Goal: Communication & Community: Answer question/provide support

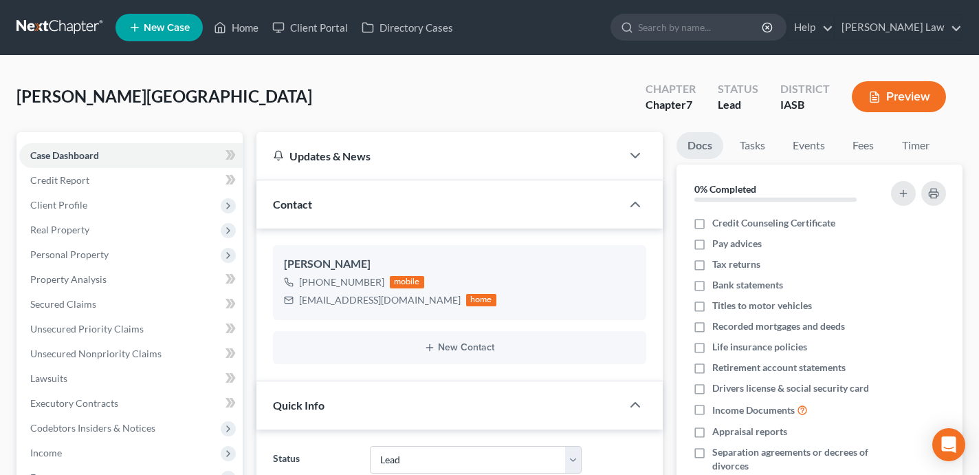
select select "10"
select select "0"
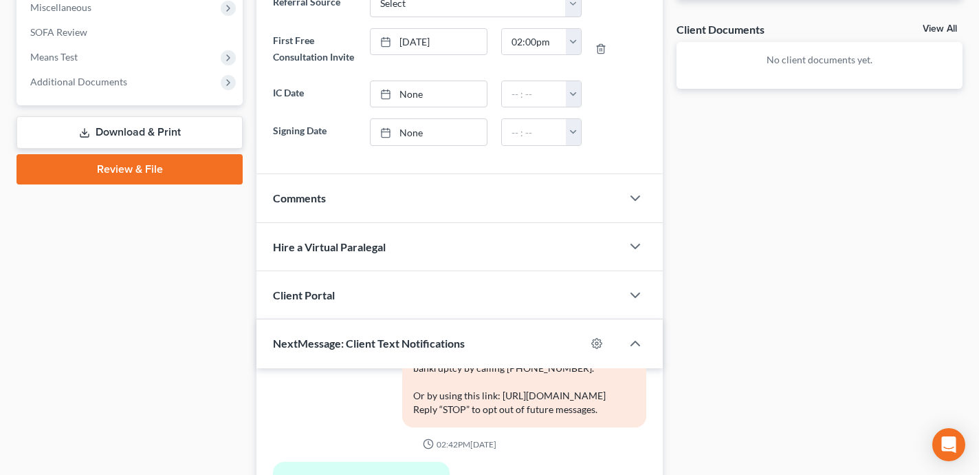
scroll to position [398, 0]
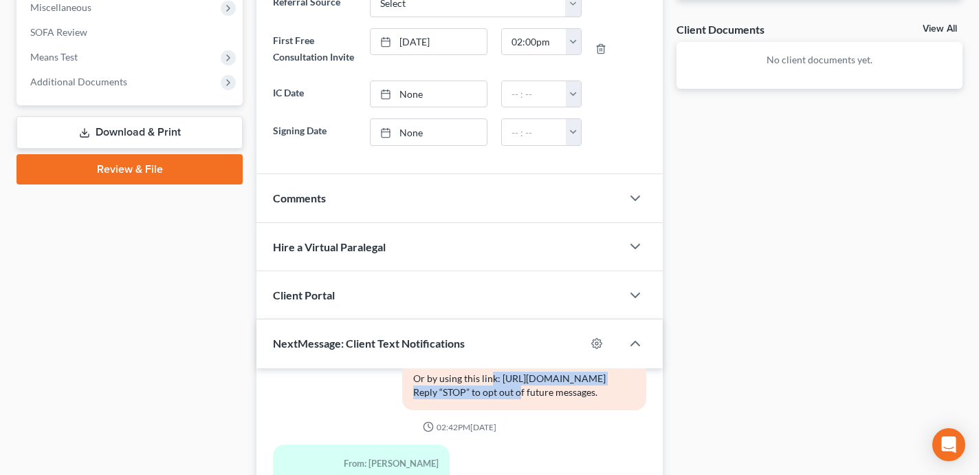
drag, startPoint x: 625, startPoint y: 391, endPoint x: 407, endPoint y: 393, distance: 217.4
click at [407, 393] on div "To: [PERSON_NAME] Good day! This is the Law Office of [PERSON_NAME]. If you hav…" at bounding box center [524, 343] width 244 height 134
copy div "[URL][DOMAIN_NAME]"
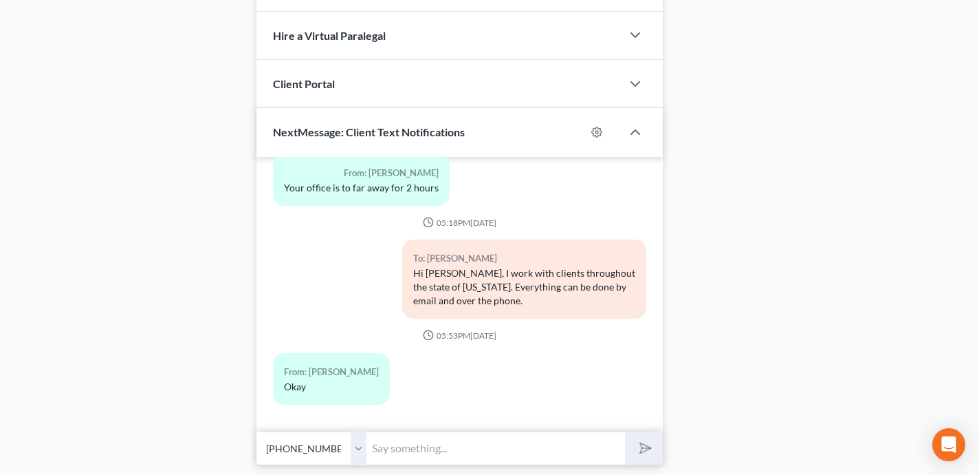
scroll to position [747, 0]
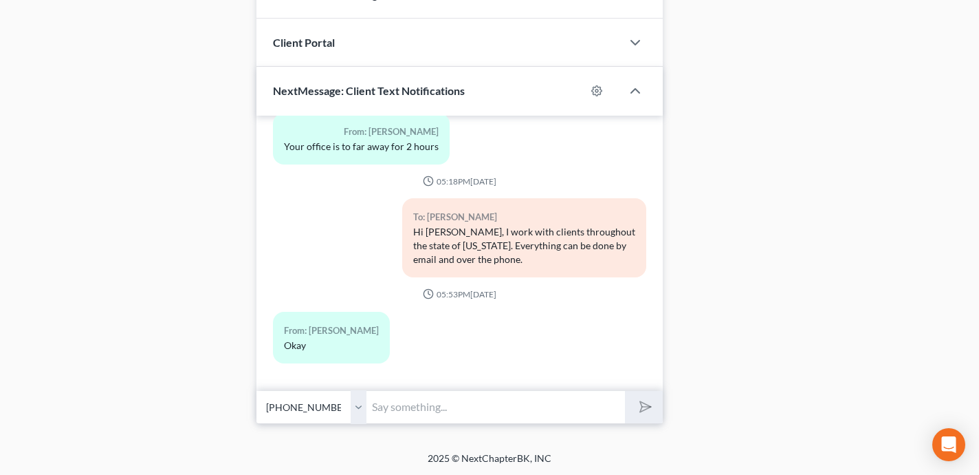
click at [506, 391] on input "text" at bounding box center [496, 407] width 259 height 34
type input "I"
paste input "[URL][DOMAIN_NAME]"
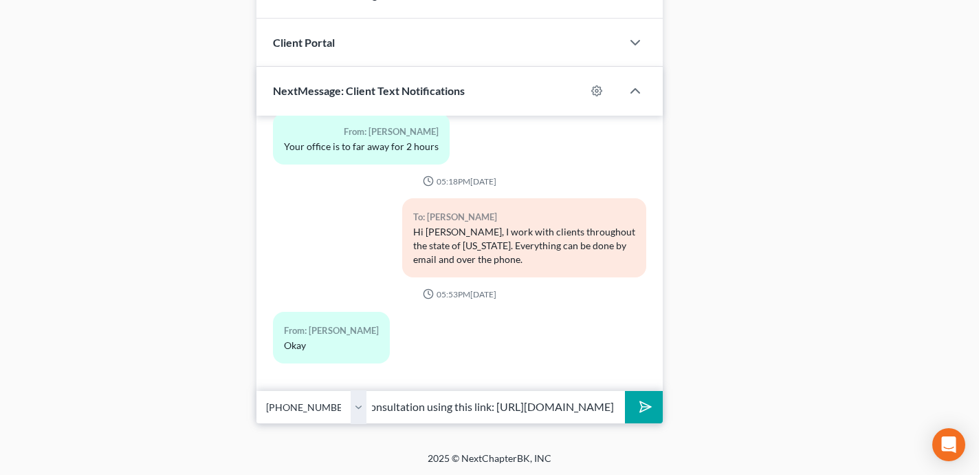
type input "Feel free to schedule a free initial phone consultation using this link: [URL][…"
click at [625, 391] on button "submit" at bounding box center [644, 407] width 38 height 32
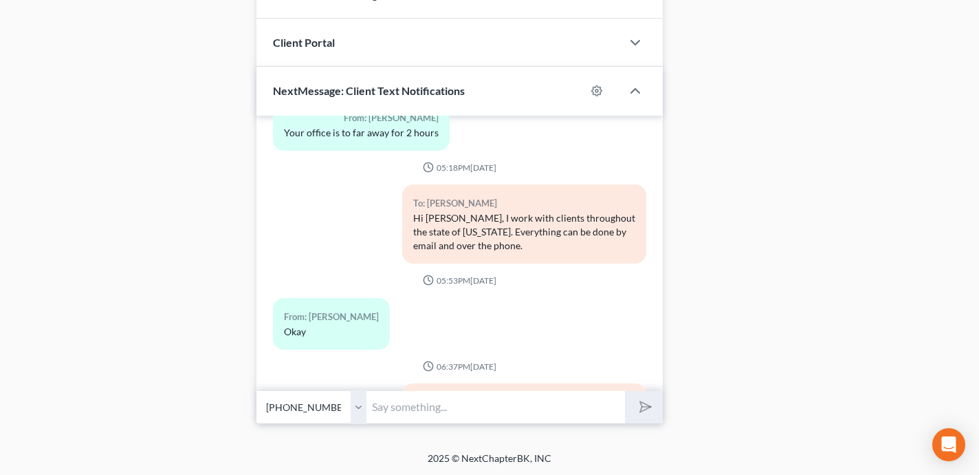
scroll to position [604, 0]
